Goal: Find contact information: Find contact information

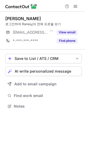
scroll to position [2, 3]
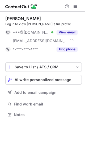
scroll to position [111, 85]
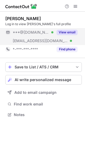
click at [27, 33] on span "***@[DOMAIN_NAME]" at bounding box center [31, 32] width 37 height 5
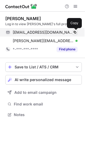
click at [73, 32] on span at bounding box center [75, 32] width 4 height 4
